Goal: Task Accomplishment & Management: Complete application form

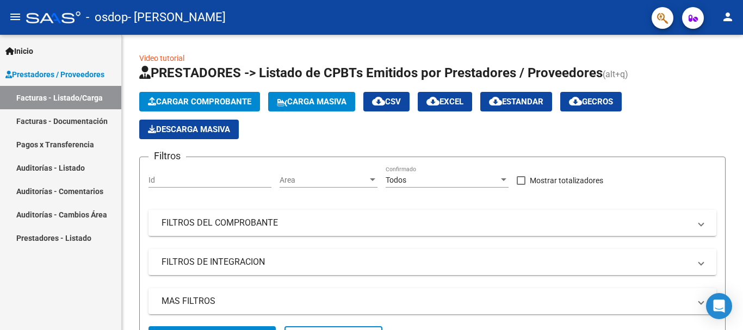
scroll to position [272, 0]
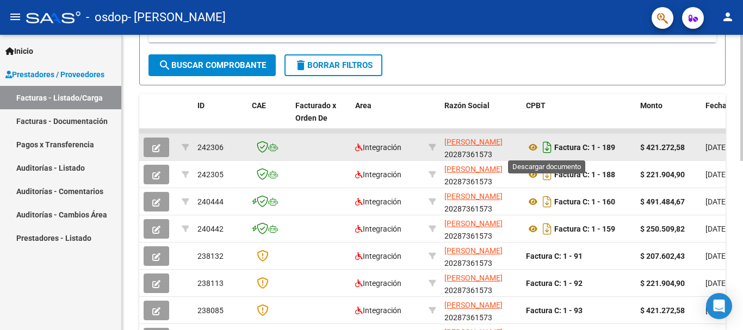
click at [546, 150] on icon "Descargar documento" at bounding box center [547, 147] width 14 height 17
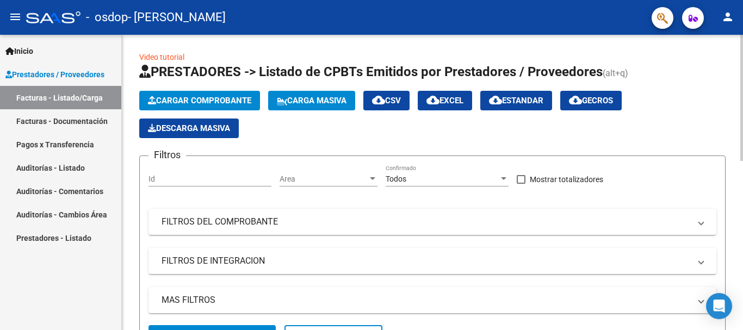
scroll to position [0, 0]
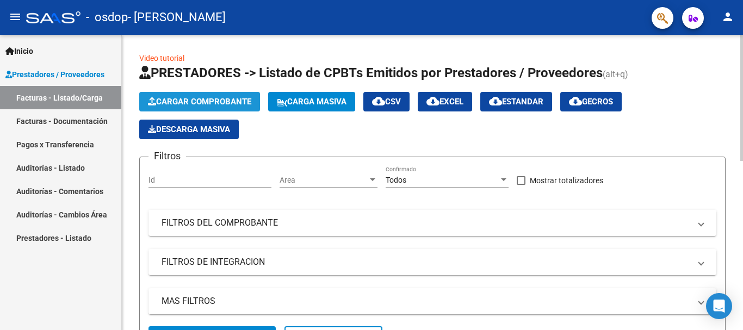
click at [219, 100] on span "Cargar Comprobante" at bounding box center [199, 102] width 103 height 10
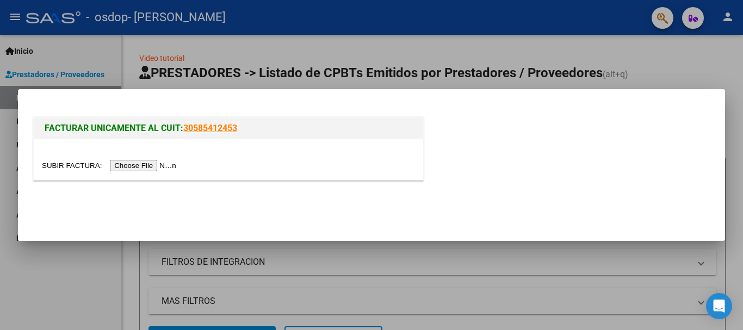
click at [153, 163] on input "file" at bounding box center [111, 165] width 138 height 11
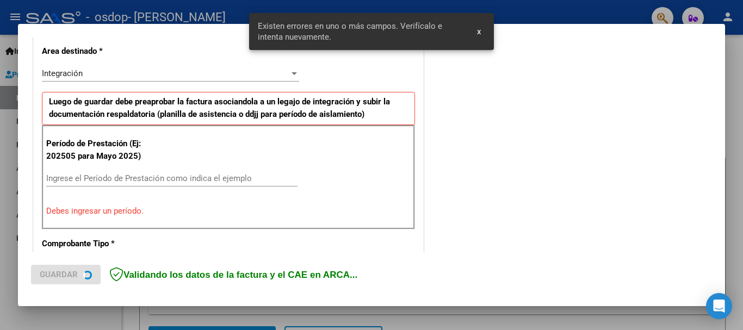
scroll to position [271, 0]
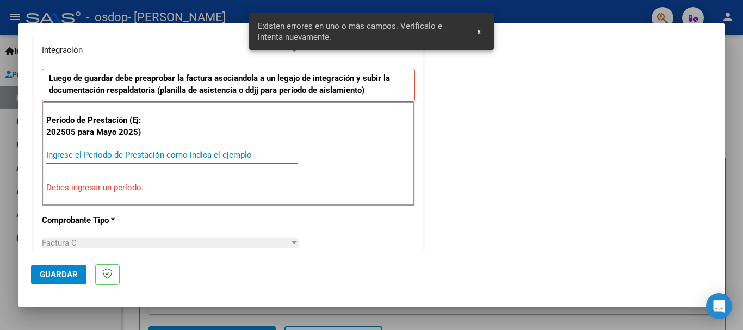
click at [71, 153] on input "Ingrese el Período de Prestación como indica el ejemplo" at bounding box center [171, 155] width 251 height 10
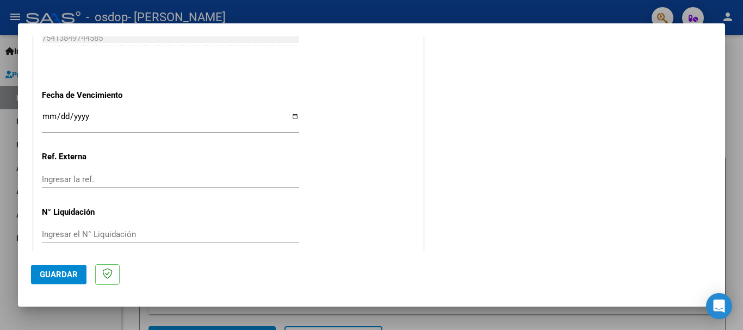
scroll to position [742, 0]
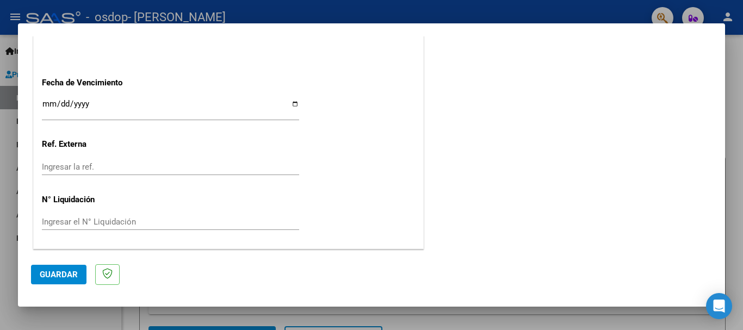
type input "202509"
click at [53, 276] on span "Guardar" at bounding box center [59, 275] width 38 height 10
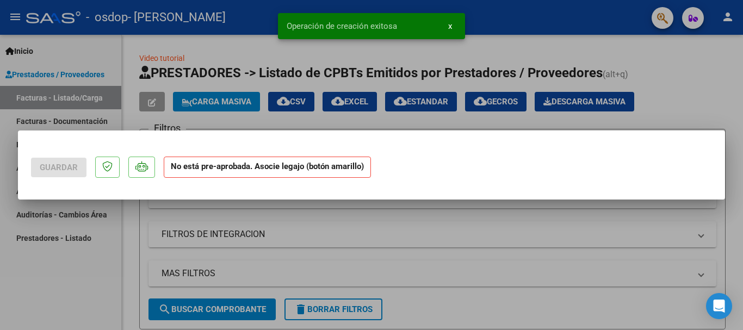
scroll to position [0, 0]
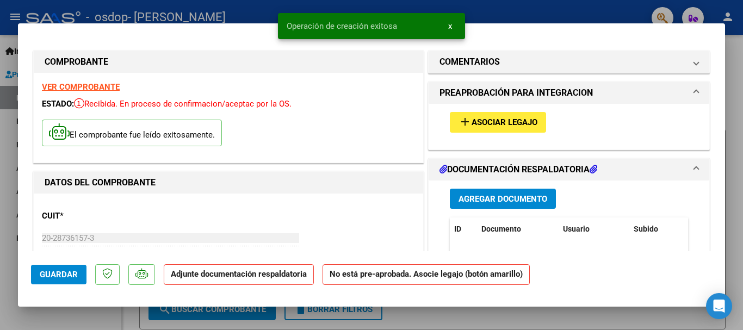
click at [491, 123] on span "Asociar Legajo" at bounding box center [504, 123] width 66 height 10
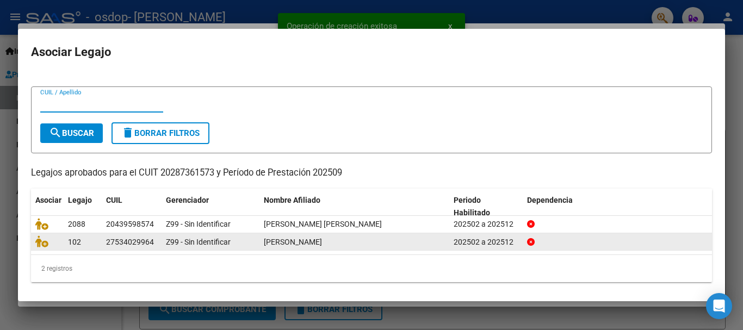
scroll to position [17, 0]
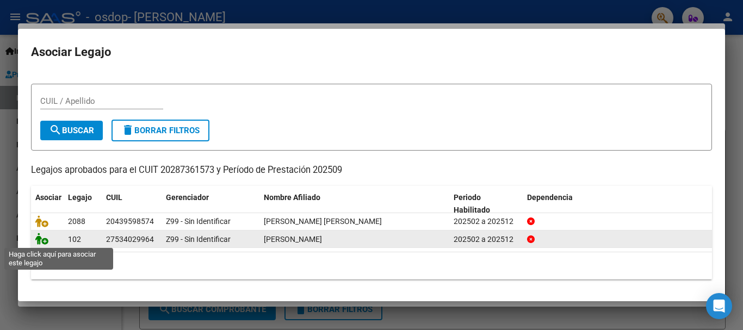
click at [42, 238] on icon at bounding box center [41, 239] width 13 height 12
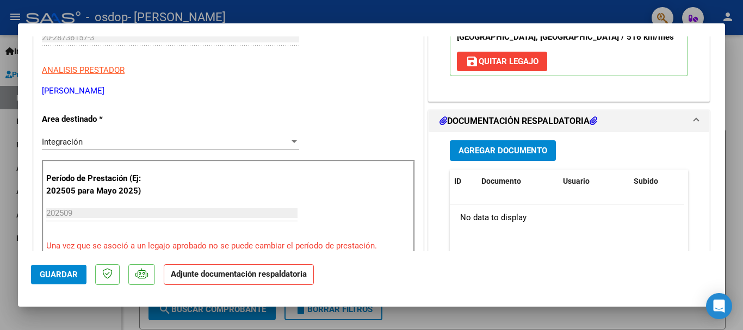
scroll to position [217, 0]
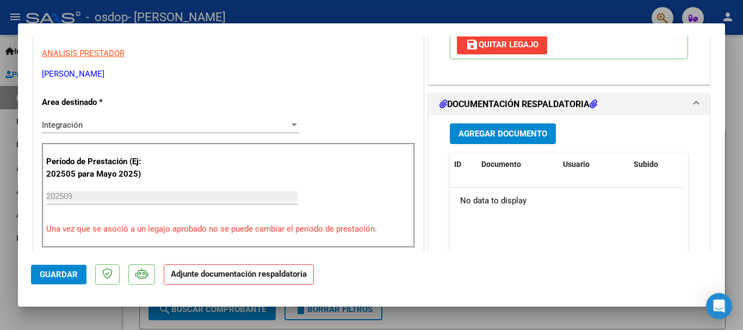
click at [487, 133] on span "Agregar Documento" at bounding box center [502, 134] width 89 height 10
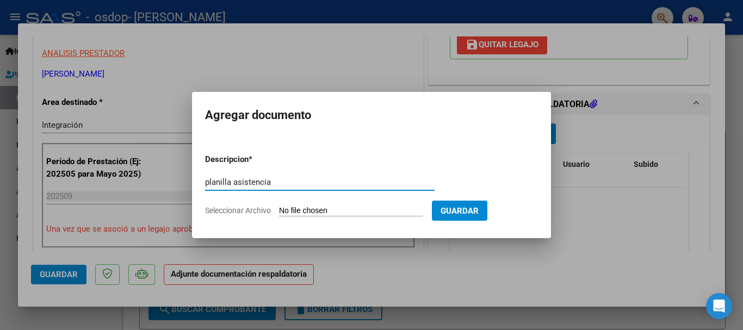
type input "planilla asistencia"
click at [258, 209] on span "Seleccionar Archivo" at bounding box center [238, 210] width 66 height 9
click at [279, 209] on input "Seleccionar Archivo" at bounding box center [351, 211] width 144 height 10
type input "C:\fakepath\2025-10-14_001.jpg"
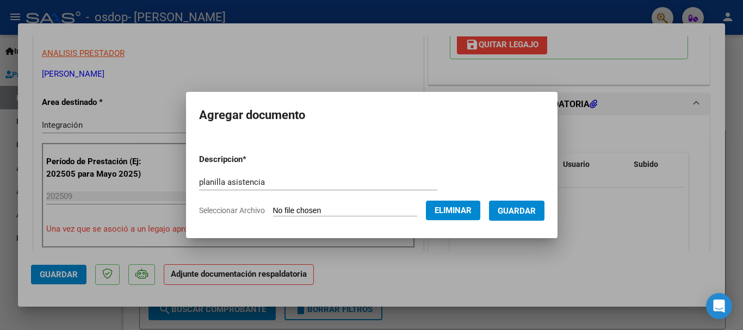
click at [523, 209] on span "Guardar" at bounding box center [516, 211] width 38 height 10
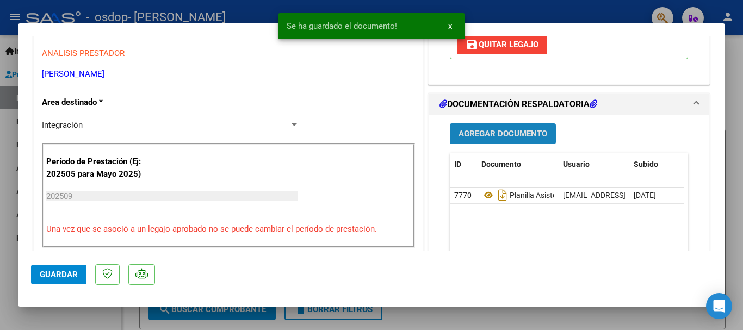
click at [493, 135] on span "Agregar Documento" at bounding box center [502, 134] width 89 height 10
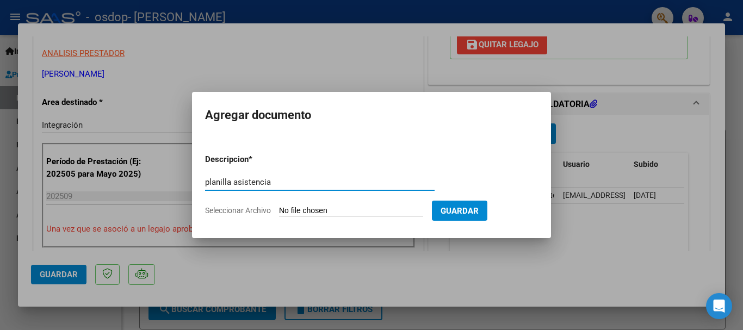
drag, startPoint x: 313, startPoint y: 184, endPoint x: 209, endPoint y: 189, distance: 103.9
click at [209, 189] on div "planilla asistencia Escriba aquí una descripcion" at bounding box center [319, 182] width 229 height 16
drag, startPoint x: 272, startPoint y: 183, endPoint x: 279, endPoint y: 184, distance: 7.2
click at [273, 183] on input "planilla asistencia" at bounding box center [319, 182] width 229 height 10
click at [258, 181] on input "planilla asistencia" at bounding box center [319, 182] width 229 height 10
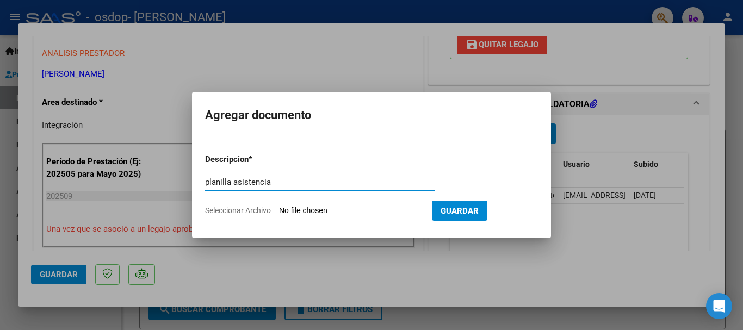
drag, startPoint x: 295, startPoint y: 179, endPoint x: 191, endPoint y: 184, distance: 104.0
click at [186, 183] on div "COMPROBANTE VER COMPROBANTE ESTADO: Recibida. En proceso de confirmacion/acepta…" at bounding box center [371, 165] width 743 height 330
type input "planilla asistencia"
click at [308, 210] on input "Seleccionar Archivo" at bounding box center [351, 211] width 144 height 10
type input "C:\fakepath\2025-10-14_002.jpg"
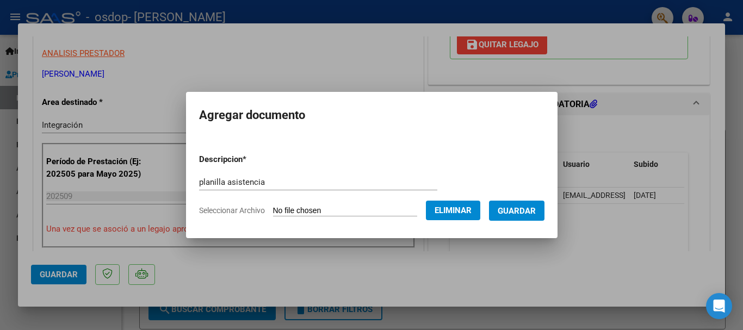
click at [519, 216] on button "Guardar" at bounding box center [516, 211] width 55 height 20
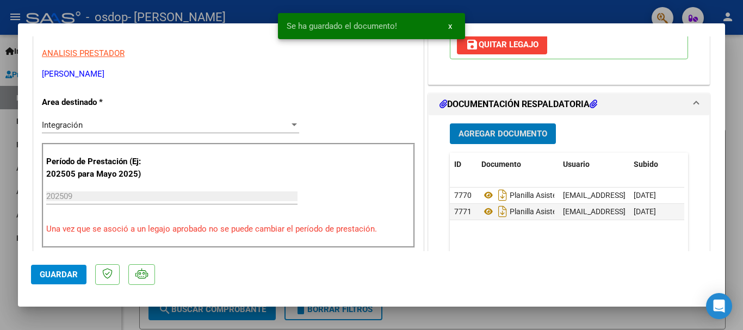
click at [498, 136] on span "Agregar Documento" at bounding box center [502, 134] width 89 height 10
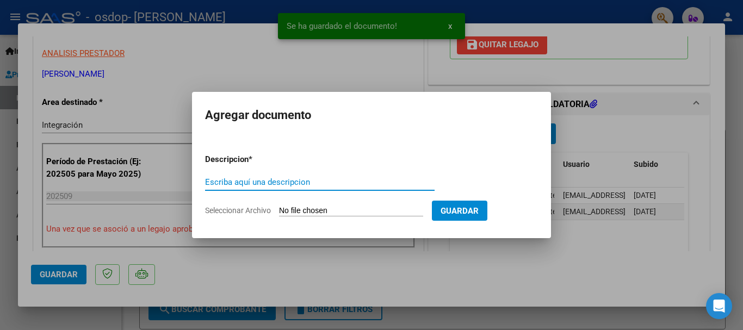
paste input "planilla asistencia"
type input "planilla asistencia"
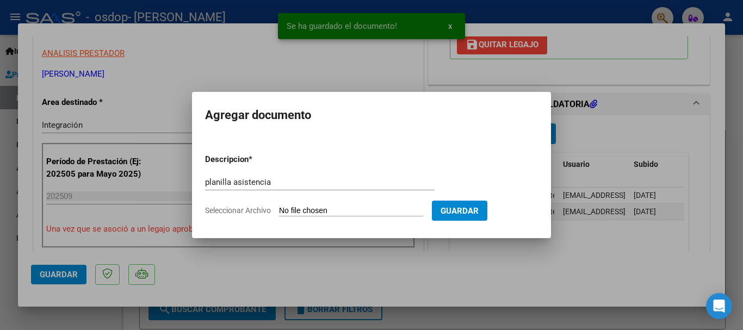
click at [333, 209] on input "Seleccionar Archivo" at bounding box center [351, 211] width 144 height 10
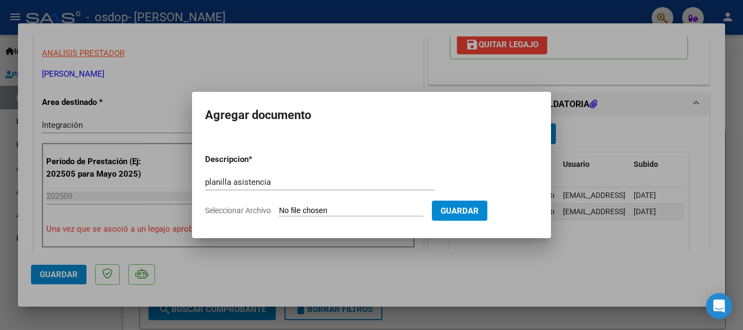
type input "C:\fakepath\2025-10-14_003.jpg"
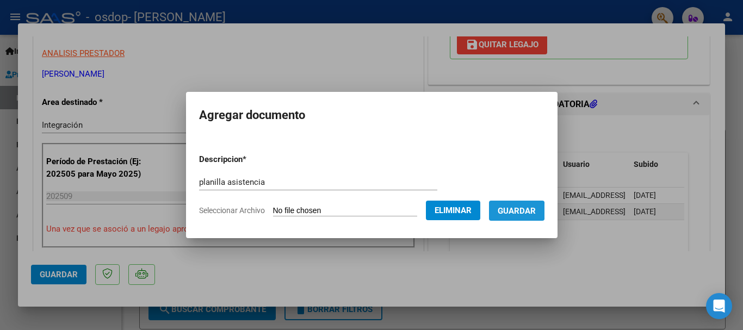
click at [523, 211] on span "Guardar" at bounding box center [516, 211] width 38 height 10
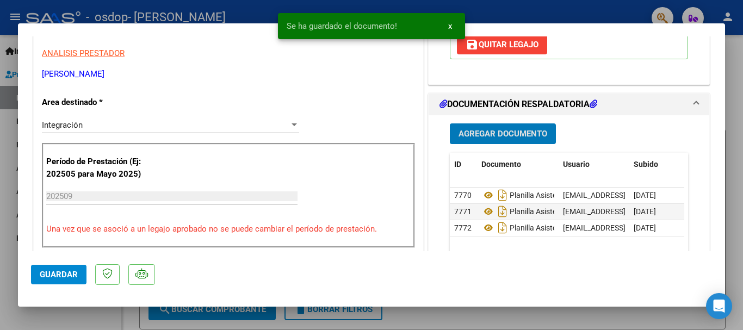
click at [512, 128] on button "Agregar Documento" at bounding box center [503, 133] width 106 height 20
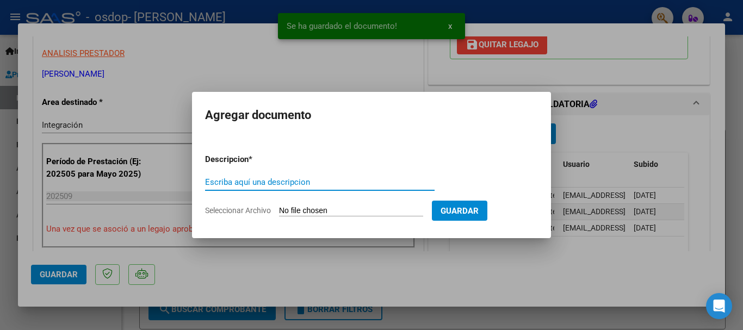
click at [329, 186] on input "Escriba aquí una descripcion" at bounding box center [319, 182] width 229 height 10
paste input "planilla asistencia"
type input "planilla asistencia"
click at [340, 208] on input "Seleccionar Archivo" at bounding box center [351, 211] width 144 height 10
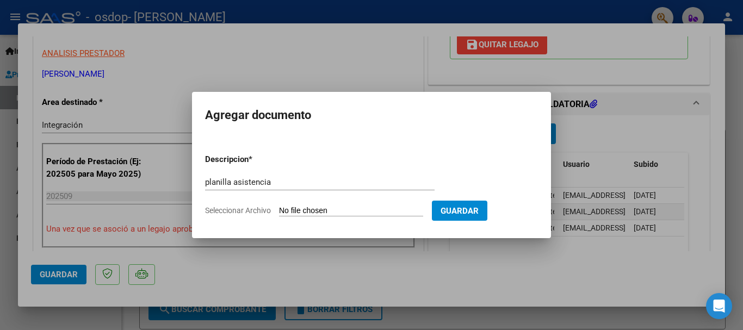
type input "C:\fakepath\2025-10-14_004.jpg"
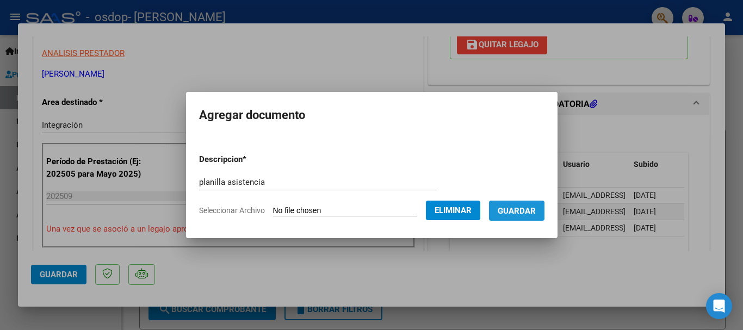
click at [528, 206] on span "Guardar" at bounding box center [516, 211] width 38 height 10
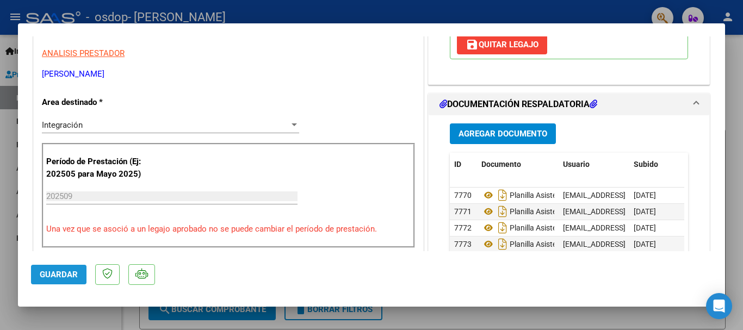
click at [52, 274] on span "Guardar" at bounding box center [59, 275] width 38 height 10
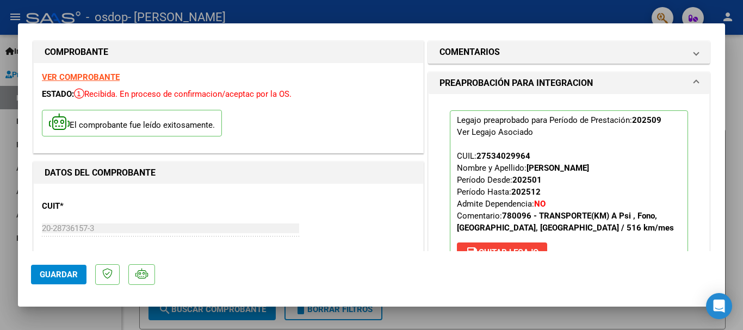
scroll to position [0, 0]
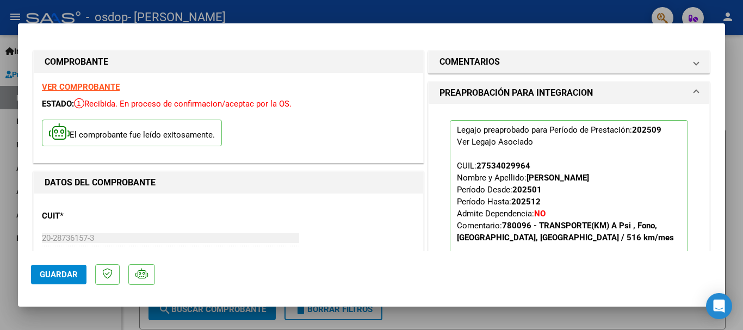
click at [731, 114] on div at bounding box center [371, 165] width 743 height 330
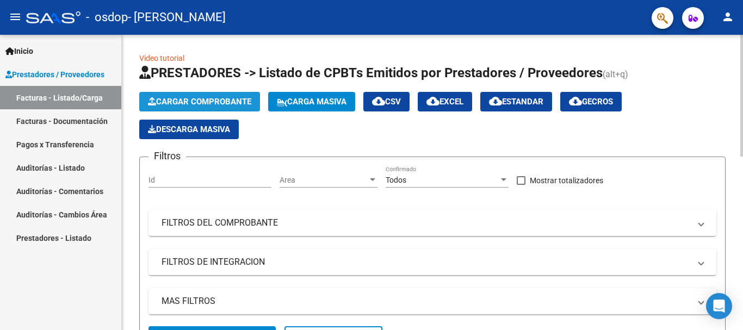
click at [178, 99] on span "Cargar Comprobante" at bounding box center [199, 102] width 103 height 10
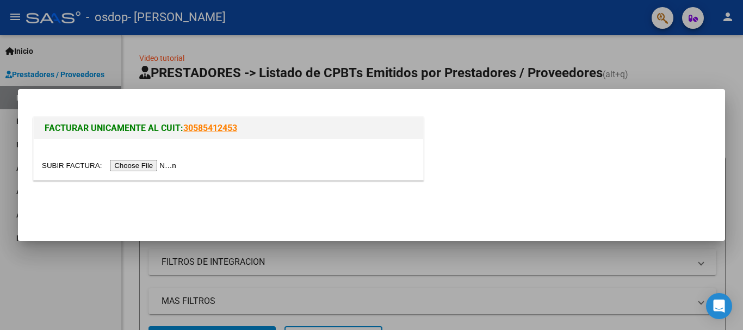
click at [148, 167] on input "file" at bounding box center [111, 165] width 138 height 11
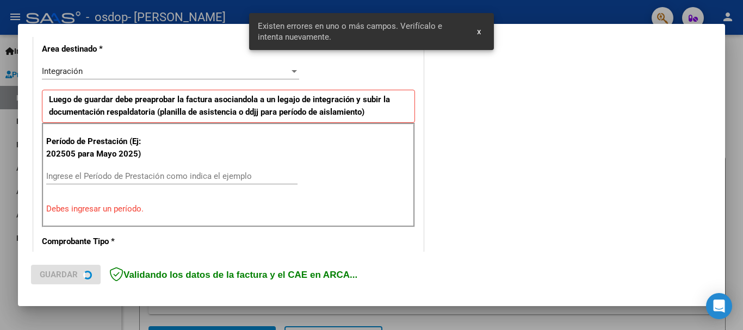
scroll to position [251, 0]
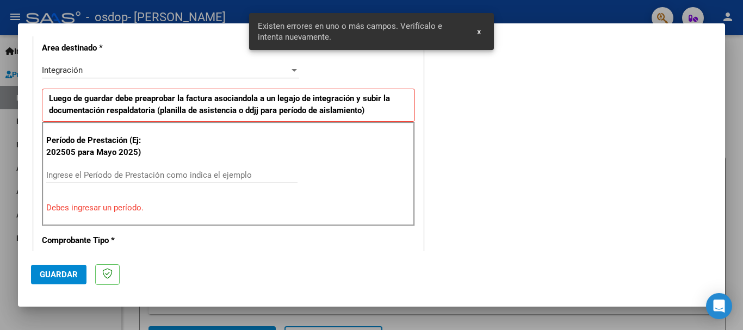
click at [157, 175] on input "Ingrese el Período de Prestación como indica el ejemplo" at bounding box center [171, 175] width 251 height 10
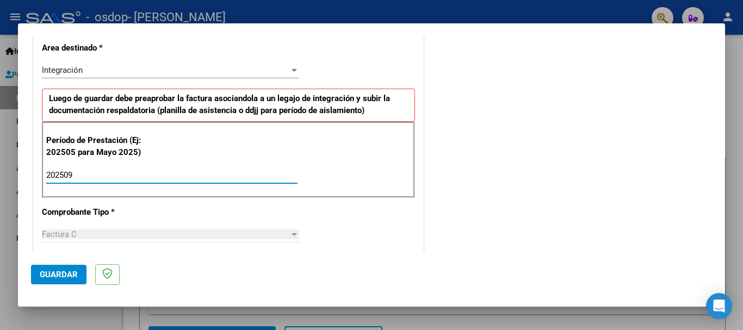
type input "202509"
click at [360, 222] on div "CUIT * 20-28736157-3 Ingresar CUIT ANALISIS PRESTADOR [PERSON_NAME] [PERSON_NAM…" at bounding box center [228, 330] width 389 height 818
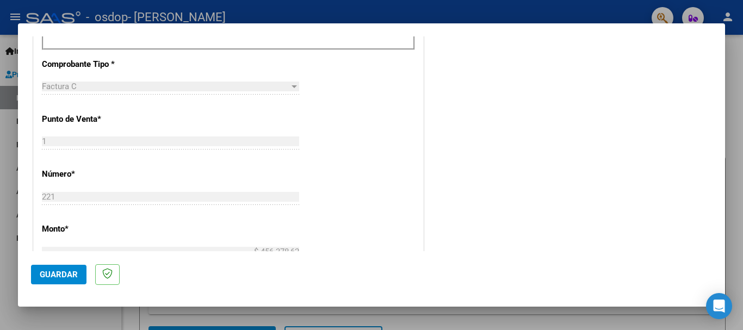
scroll to position [414, 0]
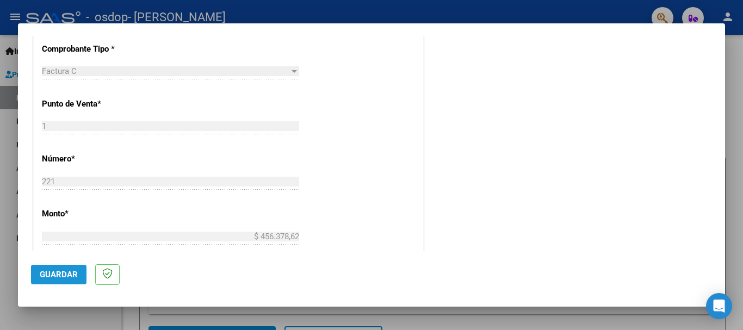
click at [63, 272] on span "Guardar" at bounding box center [59, 275] width 38 height 10
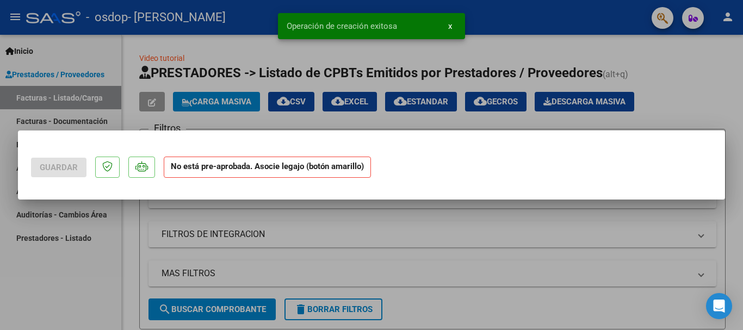
scroll to position [0, 0]
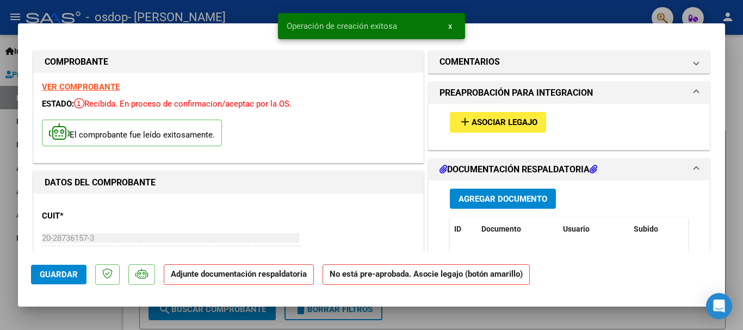
click at [488, 120] on span "Asociar Legajo" at bounding box center [504, 123] width 66 height 10
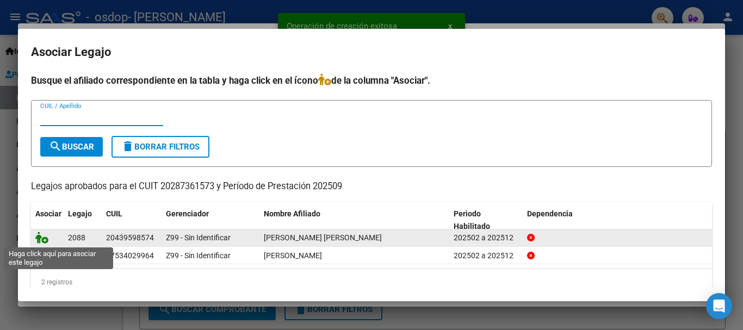
click at [40, 238] on icon at bounding box center [41, 238] width 13 height 12
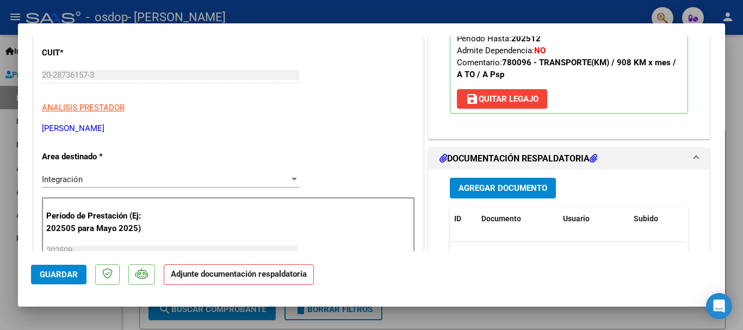
scroll to position [272, 0]
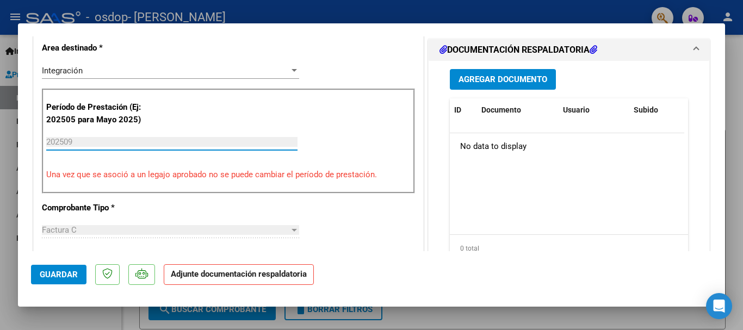
click at [191, 144] on input "202509" at bounding box center [171, 142] width 251 height 10
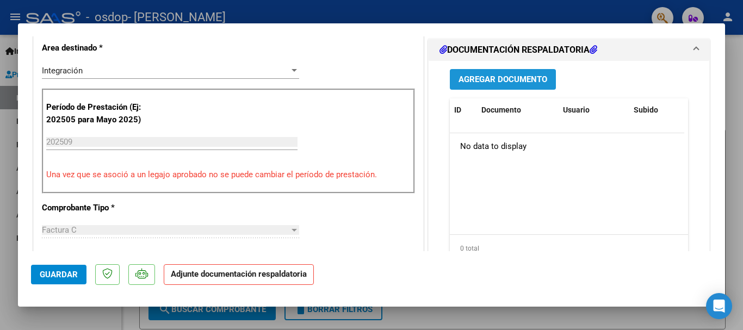
click at [469, 76] on span "Agregar Documento" at bounding box center [502, 80] width 89 height 10
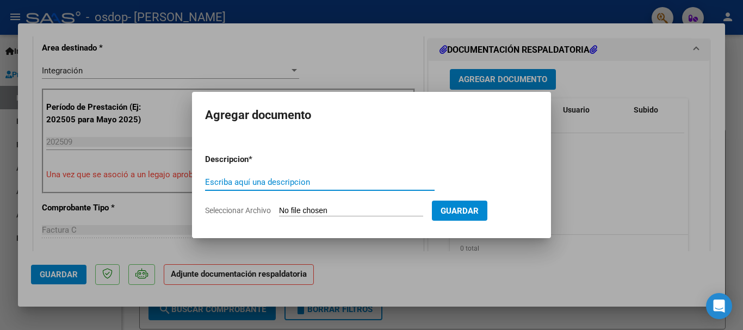
click at [265, 182] on input "Escriba aquí una descripcion" at bounding box center [319, 182] width 229 height 10
drag, startPoint x: 265, startPoint y: 182, endPoint x: 230, endPoint y: 182, distance: 35.3
click at [229, 182] on input "Escriba aquí una descripcion" at bounding box center [319, 182] width 229 height 10
drag, startPoint x: 310, startPoint y: 178, endPoint x: 169, endPoint y: 183, distance: 142.0
click at [166, 183] on div "COMPROBANTE VER COMPROBANTE ESTADO: Recibida. En proceso de confirmacion/acepta…" at bounding box center [371, 165] width 743 height 330
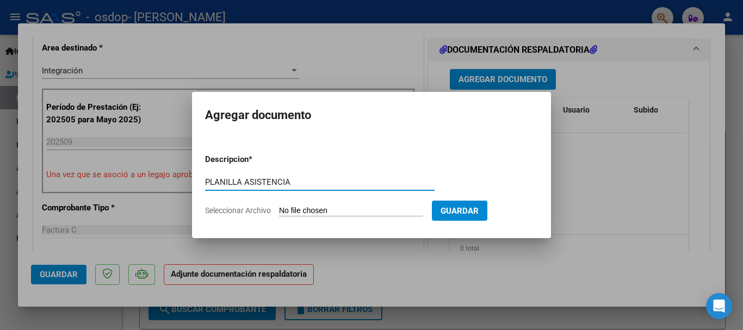
type input "PLANILLA ASISTENCIA"
click at [325, 208] on input "Seleccionar Archivo" at bounding box center [351, 211] width 144 height 10
type input "C:\fakepath\2025-10-14_002.jpg"
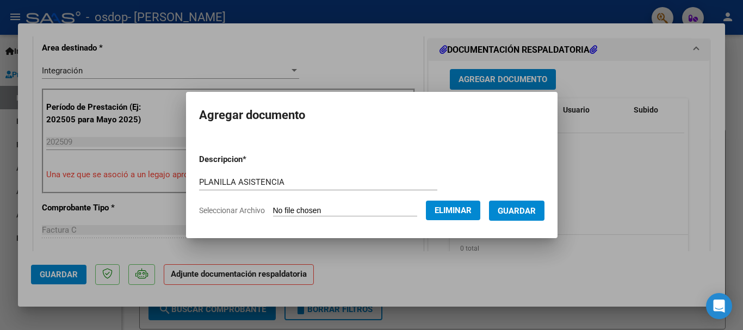
click at [524, 213] on span "Guardar" at bounding box center [516, 211] width 38 height 10
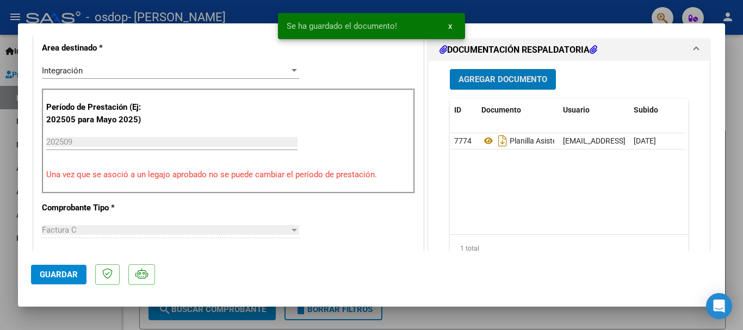
click at [505, 79] on span "Agregar Documento" at bounding box center [502, 80] width 89 height 10
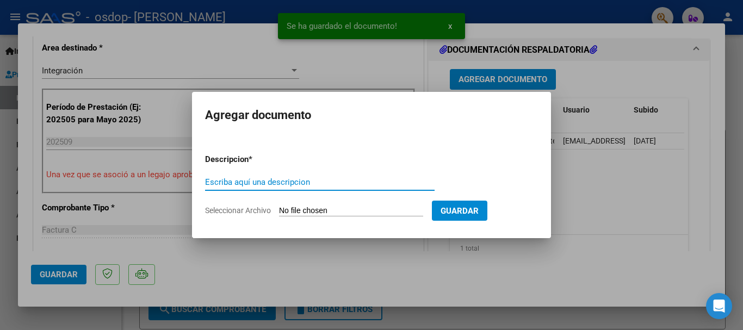
click at [320, 179] on input "Escriba aquí una descripcion" at bounding box center [319, 182] width 229 height 10
paste input "PLANILLA ASISTENCIA"
type input "PLANILLA ASISTENCIA"
click at [330, 209] on input "Seleccionar Archivo" at bounding box center [351, 211] width 144 height 10
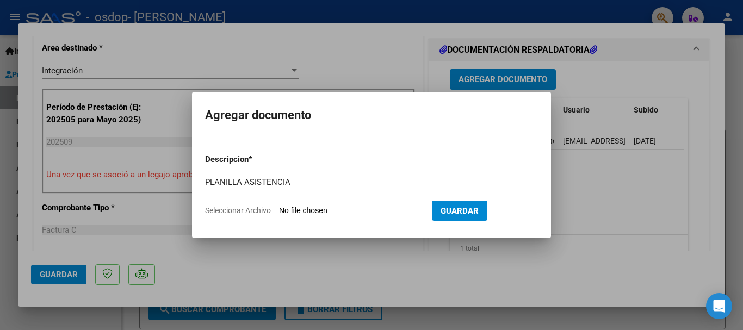
type input "C:\fakepath\2025-10-14_003.jpg"
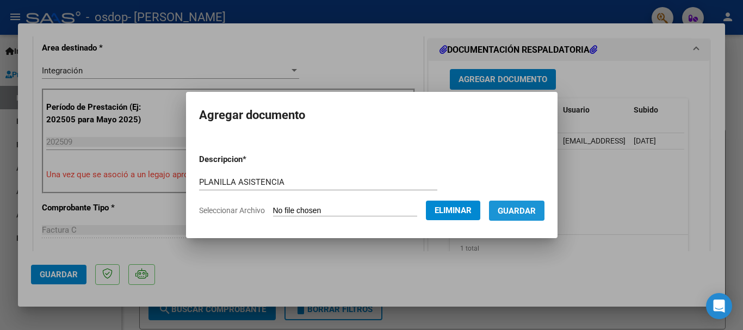
click at [518, 209] on span "Guardar" at bounding box center [516, 211] width 38 height 10
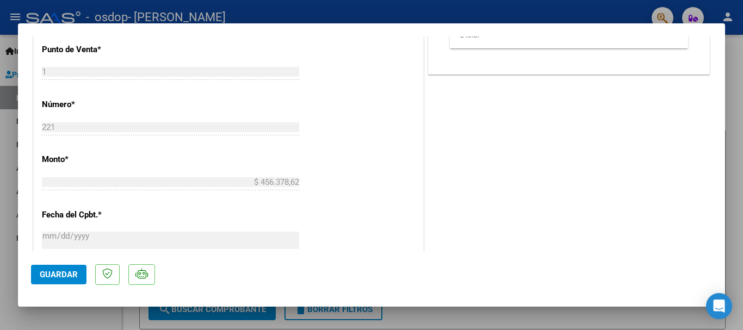
scroll to position [489, 0]
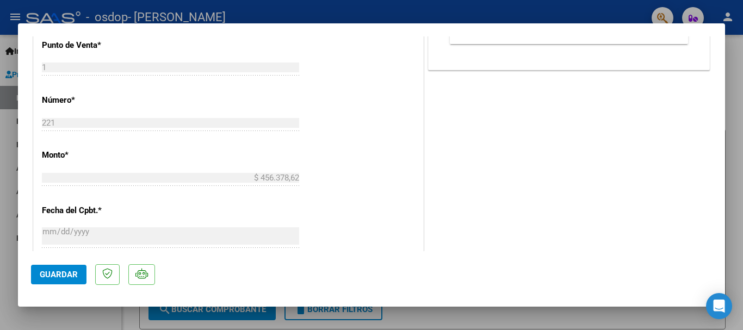
click at [46, 276] on span "Guardar" at bounding box center [59, 275] width 38 height 10
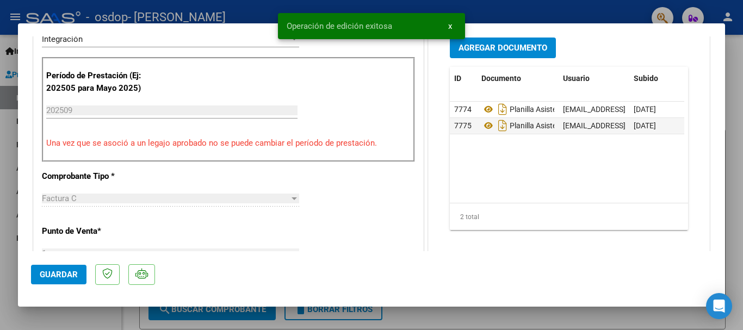
scroll to position [272, 0]
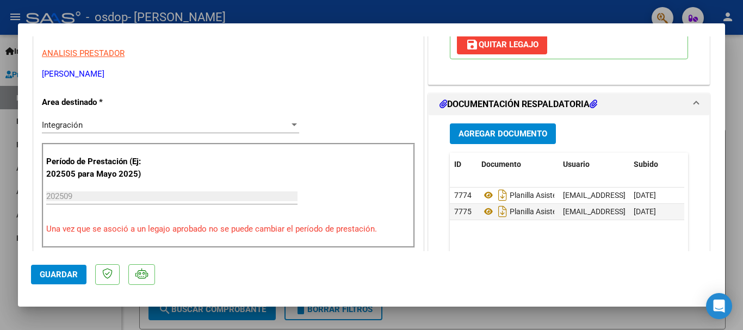
click at [595, 13] on div at bounding box center [371, 165] width 743 height 330
type input "$ 0,00"
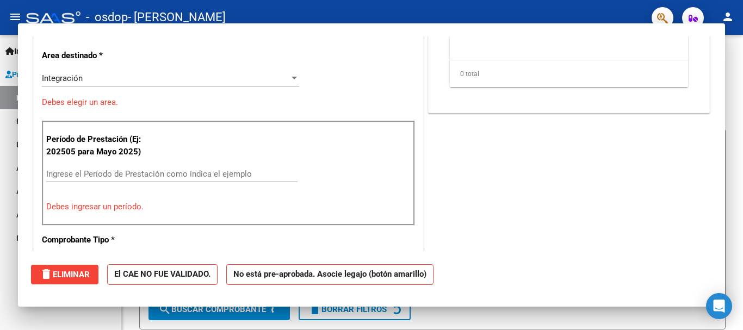
scroll to position [184, 0]
